Goal: Check status: Check status

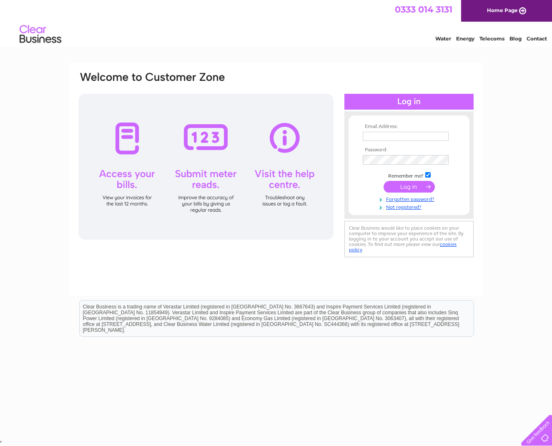
type input "[EMAIL_ADDRESS][DOMAIN_NAME]"
click at [411, 186] on input "submit" at bounding box center [408, 188] width 51 height 12
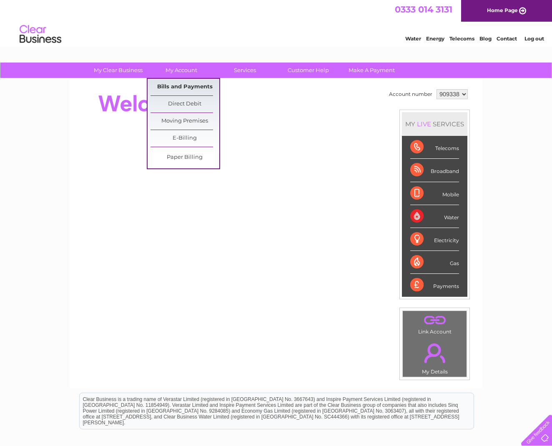
click at [181, 85] on link "Bills and Payments" at bounding box center [184, 87] width 69 height 17
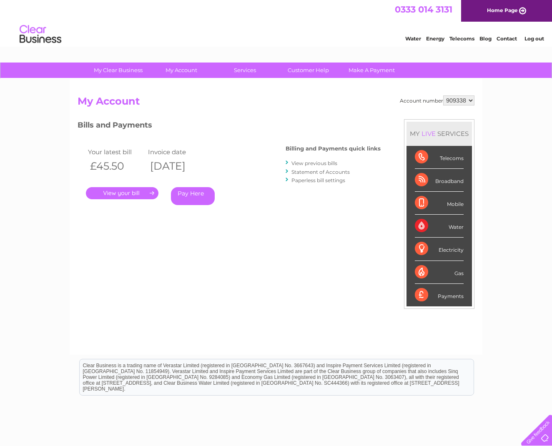
select select "994424"
click at [129, 193] on link "." at bounding box center [122, 193] width 72 height 12
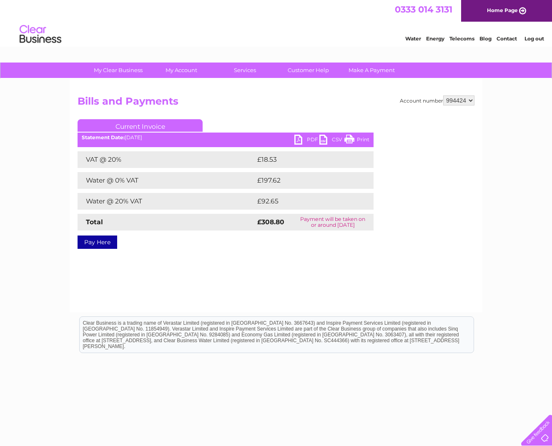
click at [307, 136] on link "PDF" at bounding box center [306, 141] width 25 height 12
